Goal: Find specific page/section: Find specific page/section

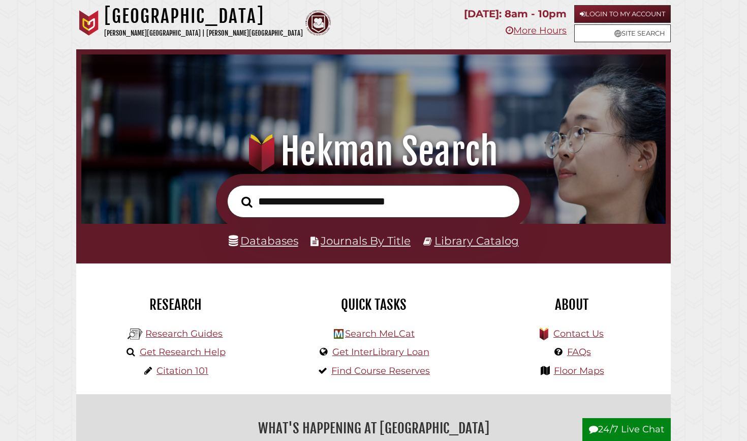
scroll to position [193, 579]
click at [279, 241] on link "Databases" at bounding box center [264, 240] width 70 height 13
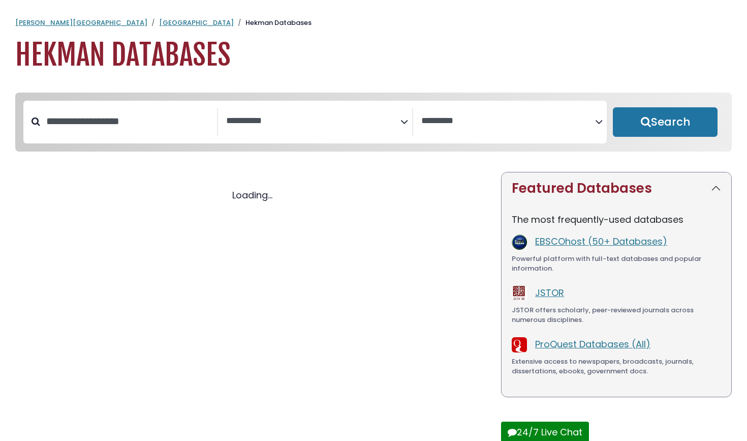
select select "Database Subject Filter"
select select "Database Vendors Filter"
select select "Database Subject Filter"
select select "Database Vendors Filter"
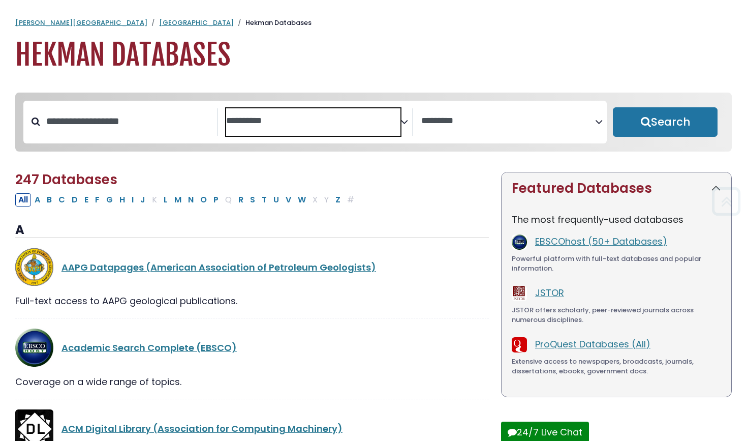
click at [340, 127] on span "Search filters" at bounding box center [313, 121] width 174 height 27
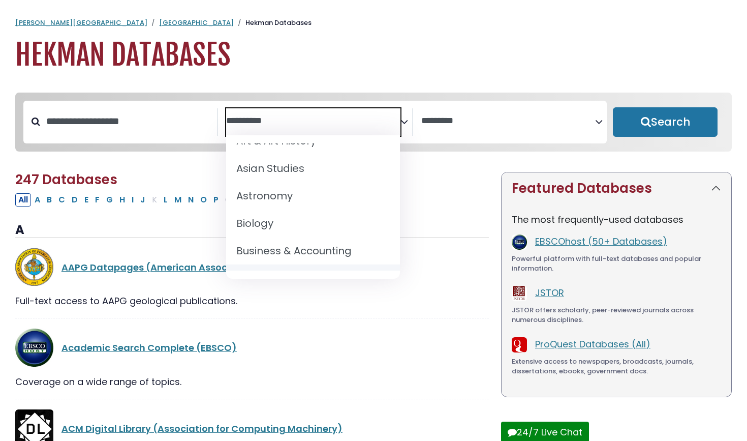
scroll to position [69, 0]
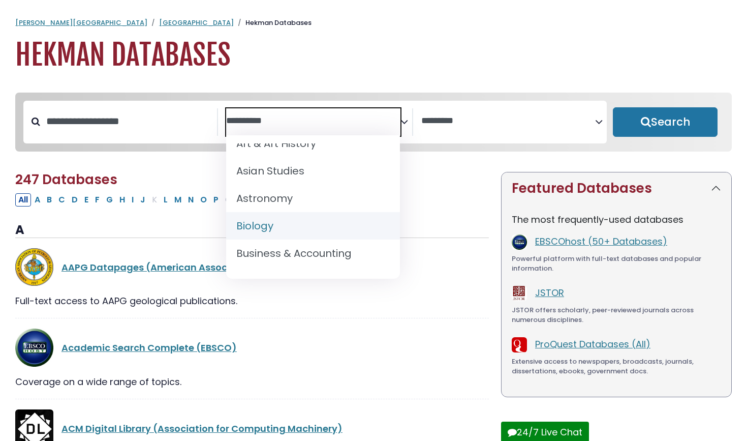
select select "*****"
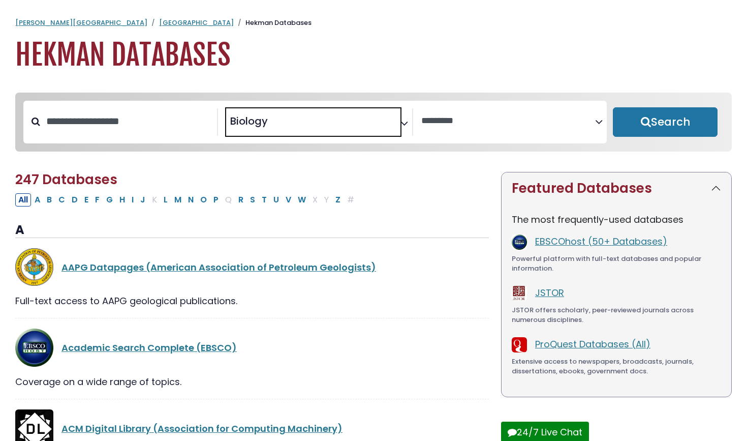
scroll to position [61, 0]
click at [655, 130] on button "Search" at bounding box center [665, 121] width 105 height 29
select select "Database Vendors Filter"
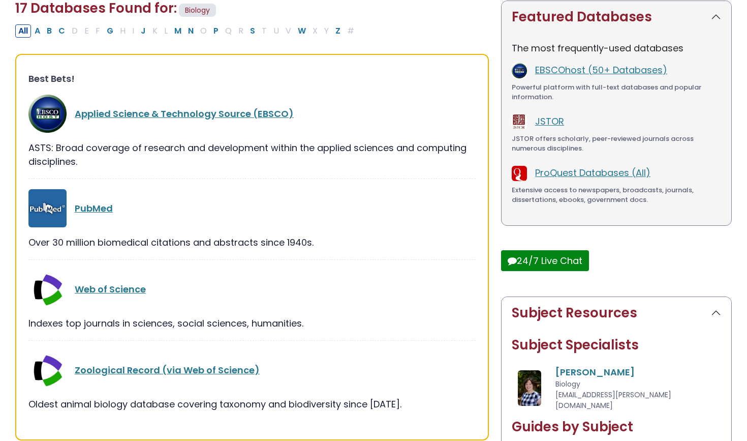
scroll to position [278, 0]
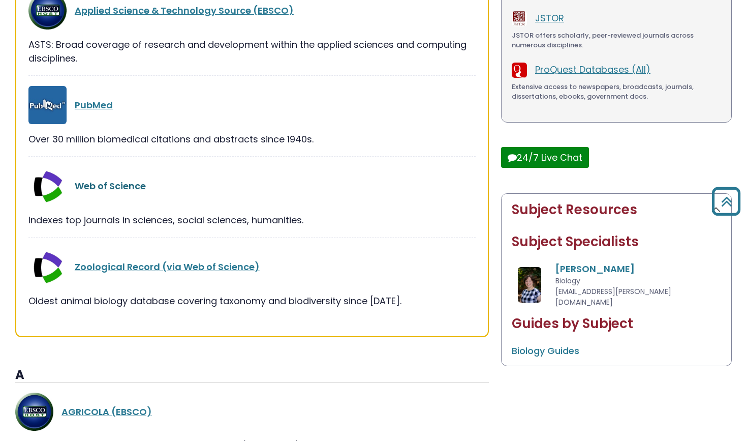
click at [112, 185] on link "Web of Science" at bounding box center [110, 185] width 71 height 13
